Goal: Find specific page/section: Find specific page/section

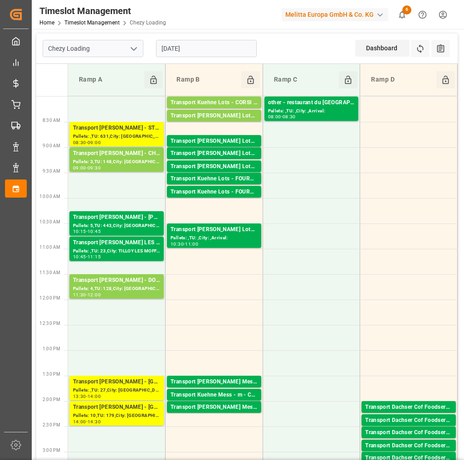
click at [134, 51] on icon "open menu" at bounding box center [133, 49] width 11 height 11
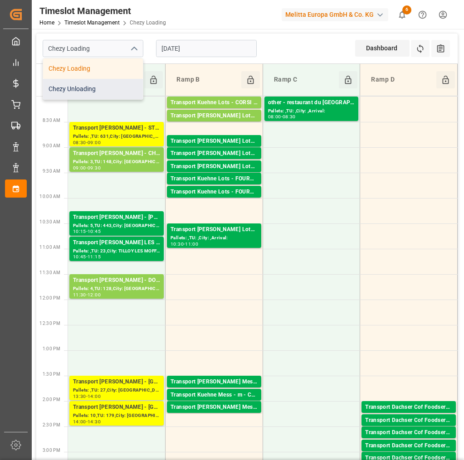
click at [115, 87] on div "Chezy Unloading" at bounding box center [93, 89] width 100 height 20
type input "Chezy Unloading"
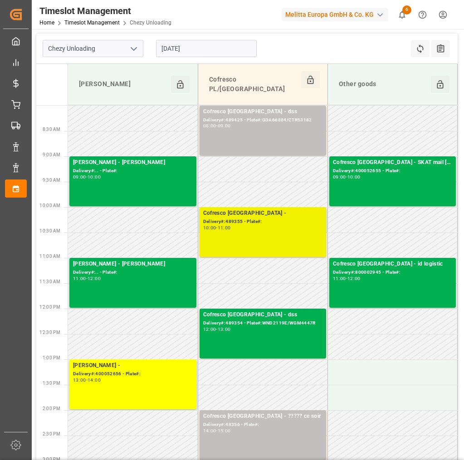
scroll to position [57, 0]
